Goal: Task Accomplishment & Management: Manage account settings

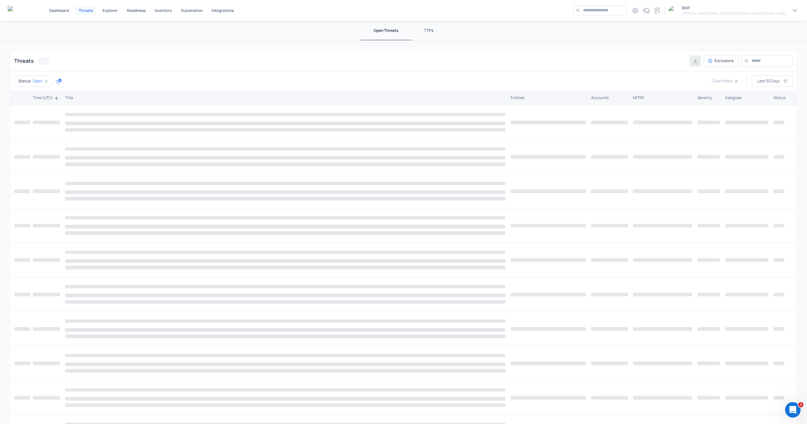
click at [68, 10] on p "Dashboard" at bounding box center [59, 11] width 20 height 4
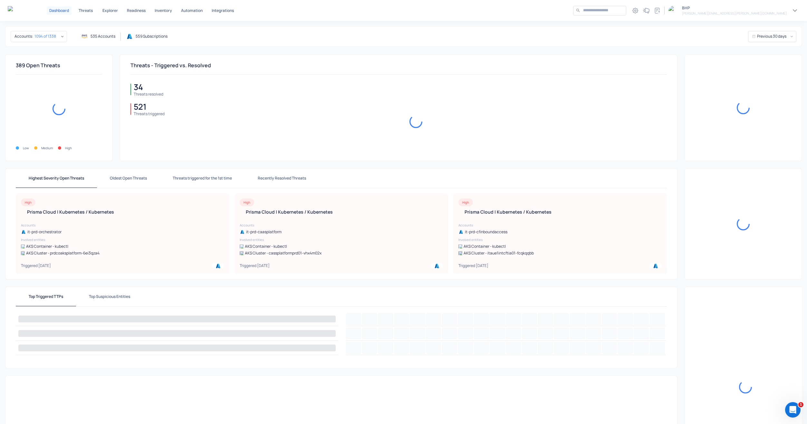
click at [77, 11] on button "Threats" at bounding box center [85, 10] width 21 height 8
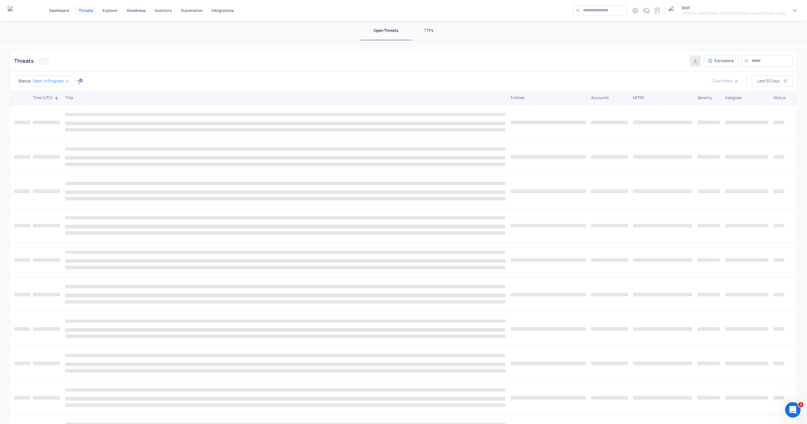
click at [768, 12] on h6 "[PERSON_NAME][EMAIL_ADDRESS][PERSON_NAME][DOMAIN_NAME]" at bounding box center [734, 13] width 105 height 5
click at [754, 37] on p "Manage Accounts" at bounding box center [752, 39] width 33 height 5
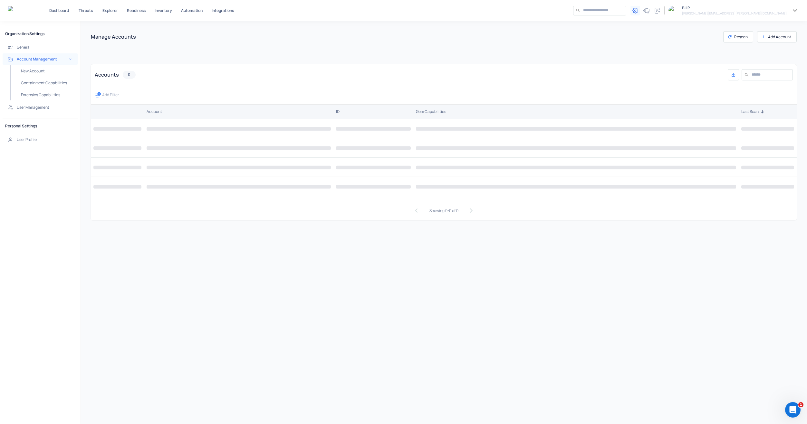
click at [41, 109] on h5 "User Management" at bounding box center [33, 107] width 33 height 5
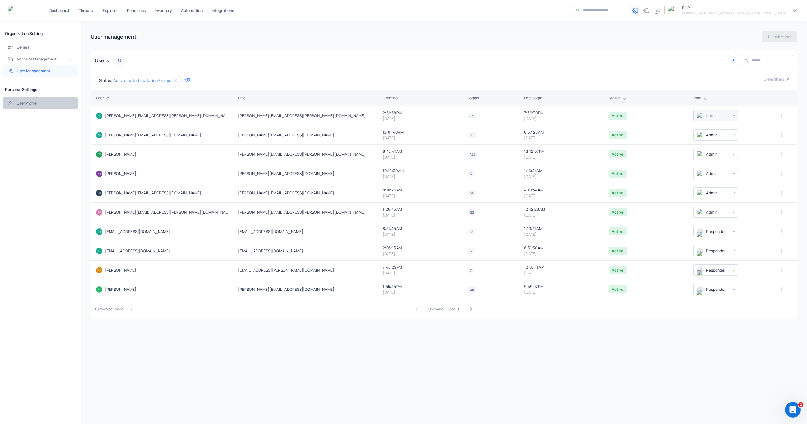
click at [33, 104] on h5 "User Profile" at bounding box center [27, 103] width 20 height 5
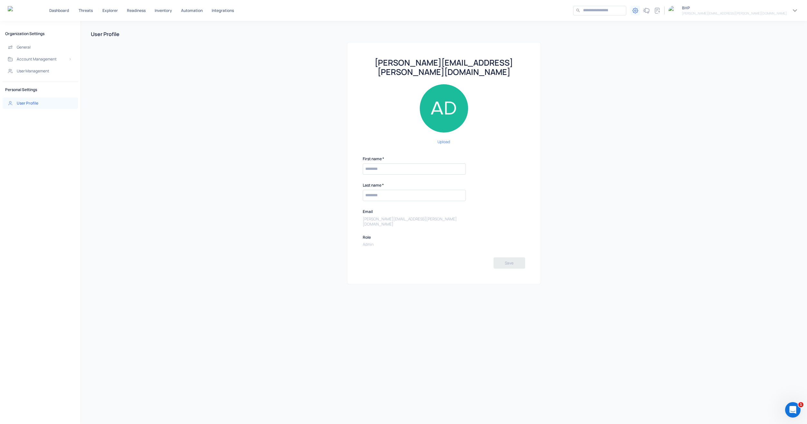
click at [29, 46] on h5 "General" at bounding box center [24, 47] width 14 height 5
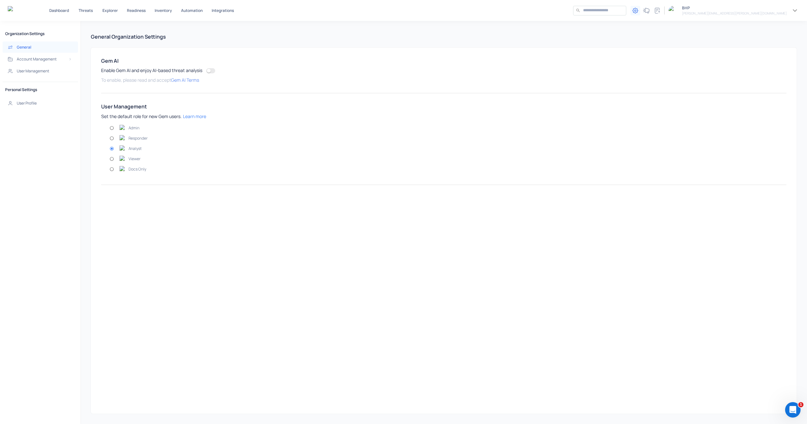
click at [35, 60] on h5 "Account Management" at bounding box center [37, 59] width 40 height 5
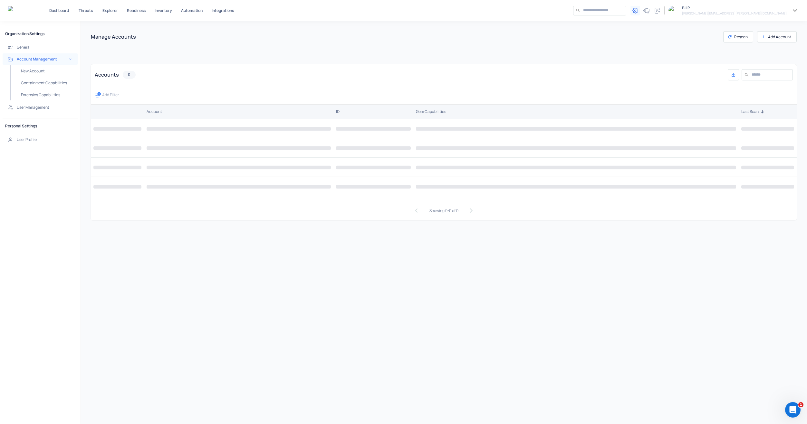
click at [39, 107] on h5 "User Management" at bounding box center [33, 107] width 33 height 5
